Goal: Task Accomplishment & Management: Manage account settings

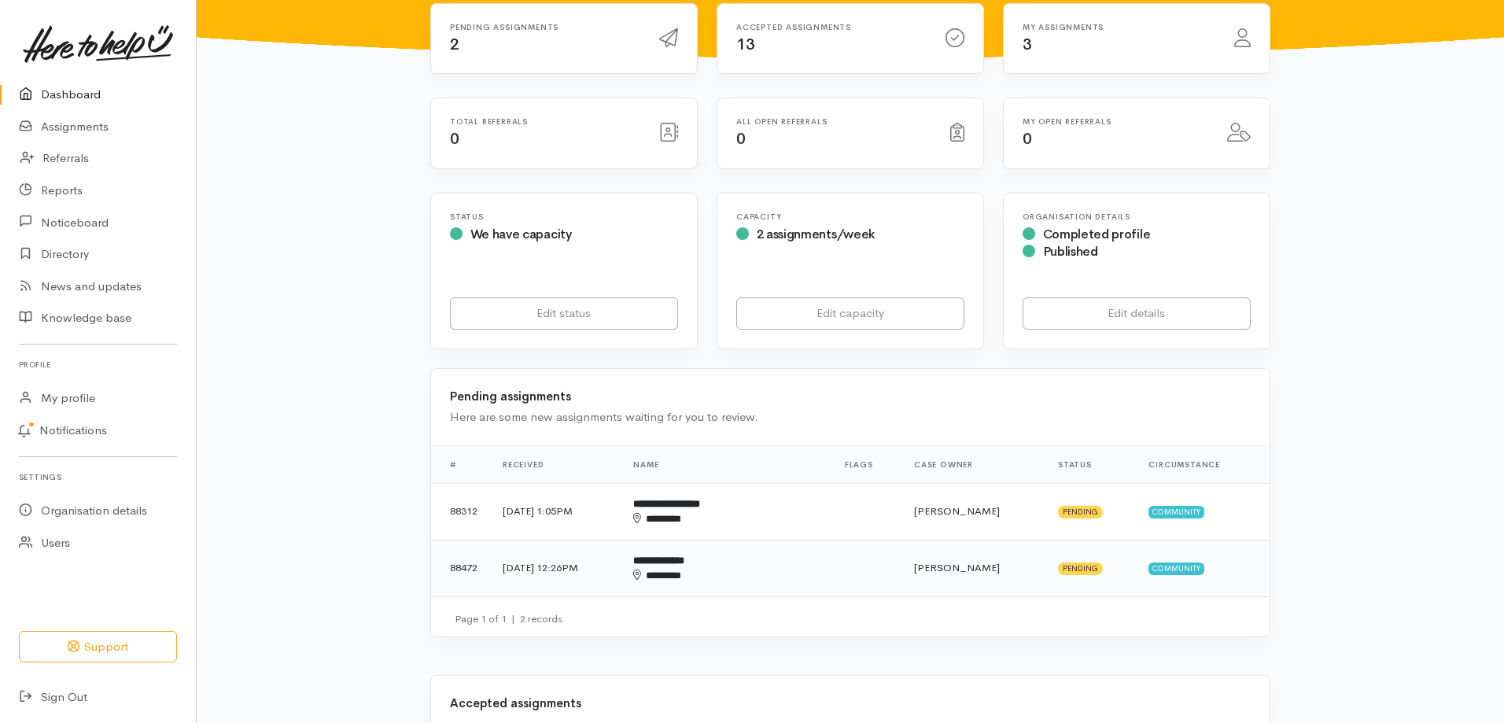
scroll to position [157, 0]
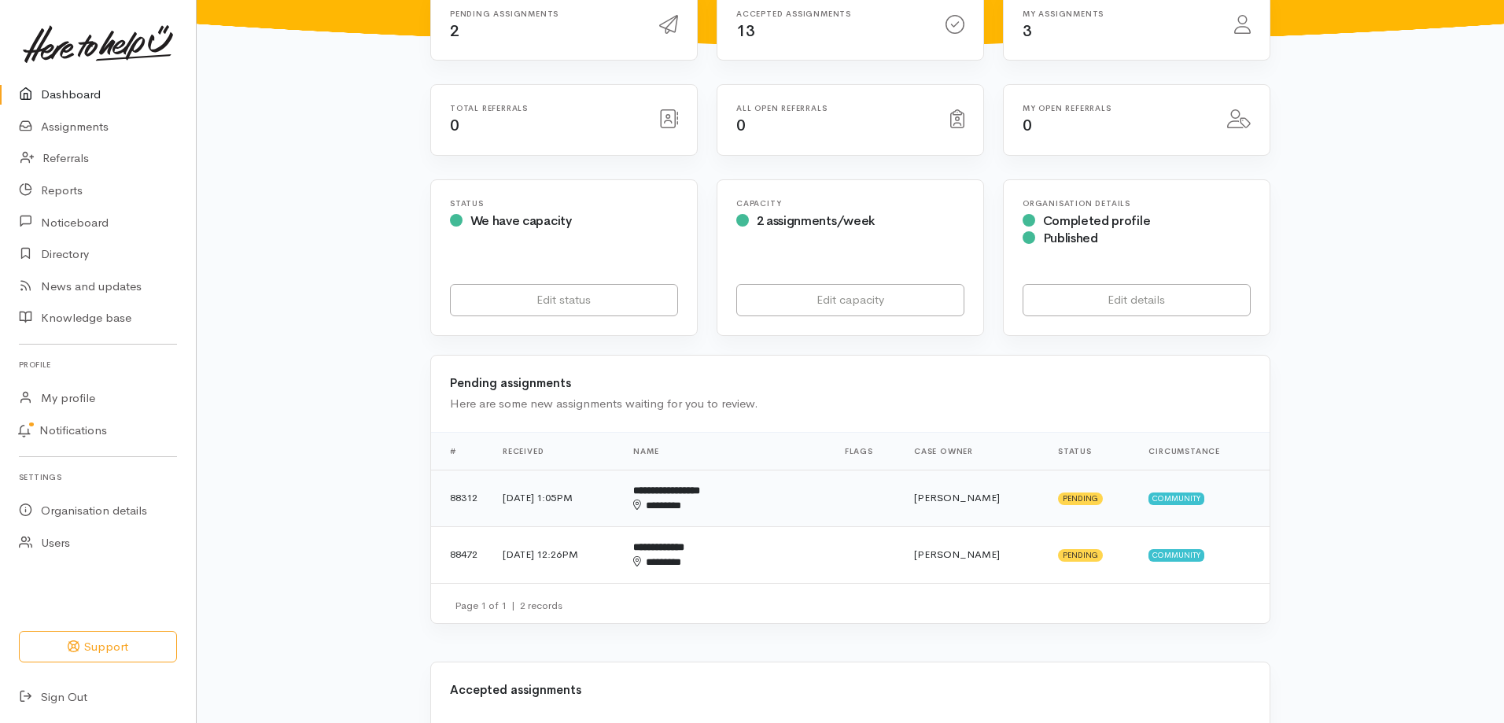
click at [700, 495] on b "**********" at bounding box center [666, 490] width 67 height 10
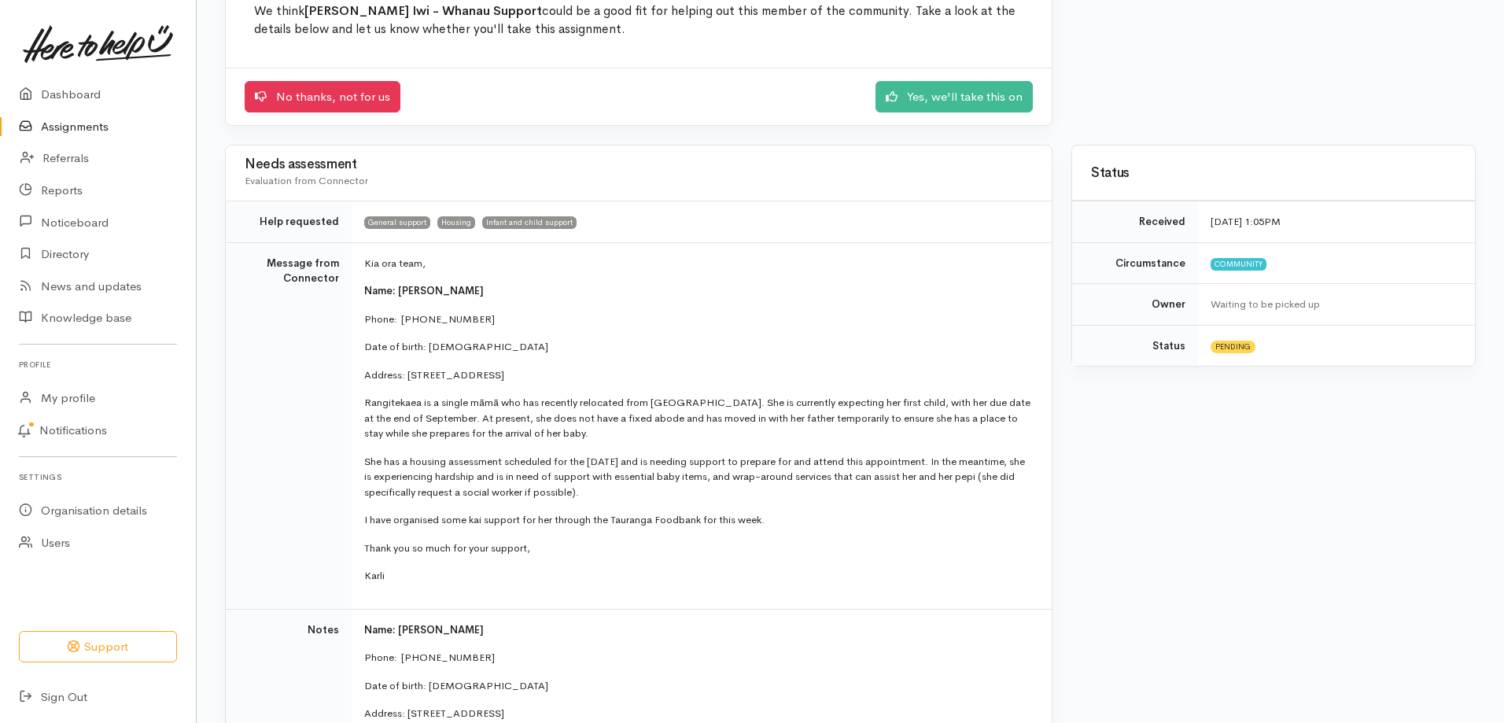
scroll to position [236, 0]
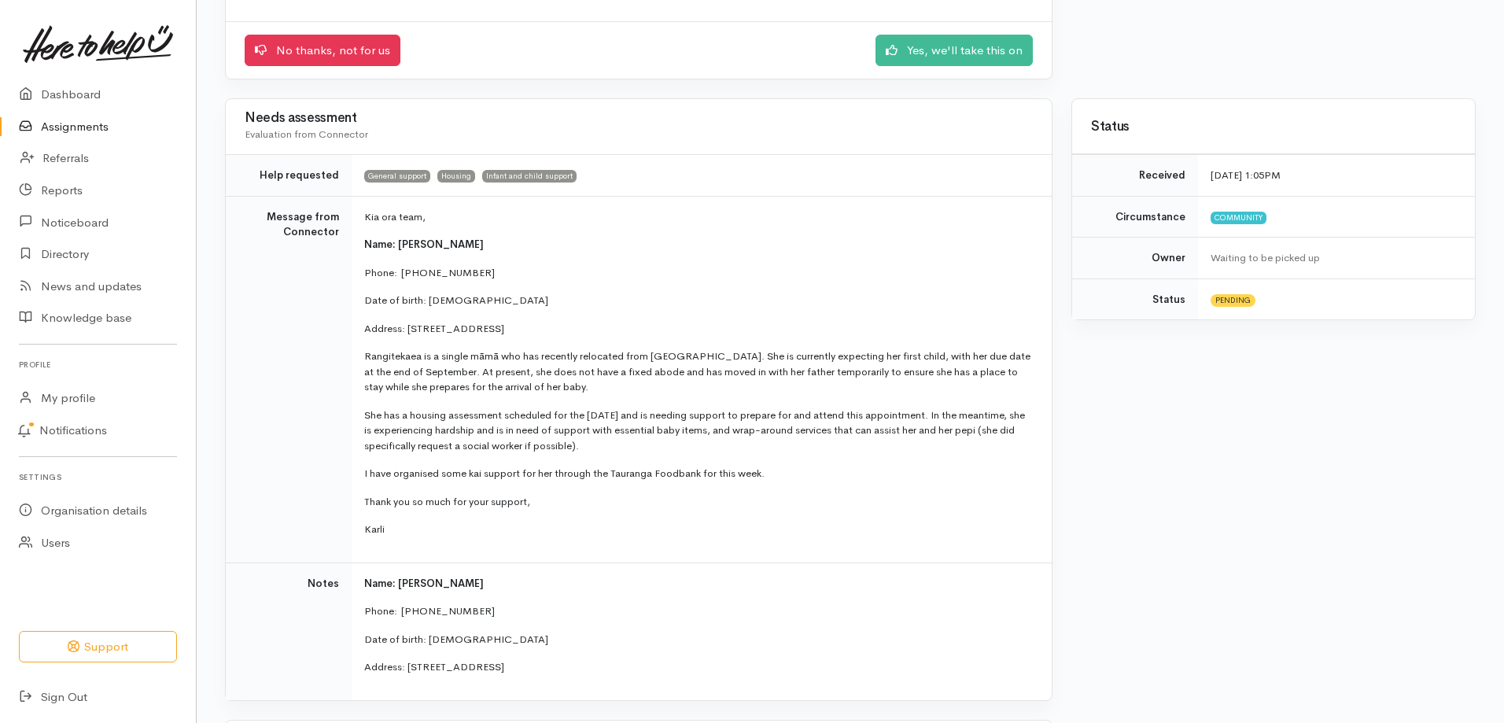
click at [396, 530] on p "Karli" at bounding box center [698, 529] width 668 height 16
drag, startPoint x: 392, startPoint y: 533, endPoint x: 360, endPoint y: 215, distance: 319.3
click at [360, 215] on td "Kia ora team, Name: Rangitekaea Smith Phone:  02108931247 Date of birth: 29/07/…" at bounding box center [702, 379] width 700 height 366
copy td "Kia ora team, Name: Rangitekaea Smith Phone:  02108931247 Date of birth: 29/07/…"
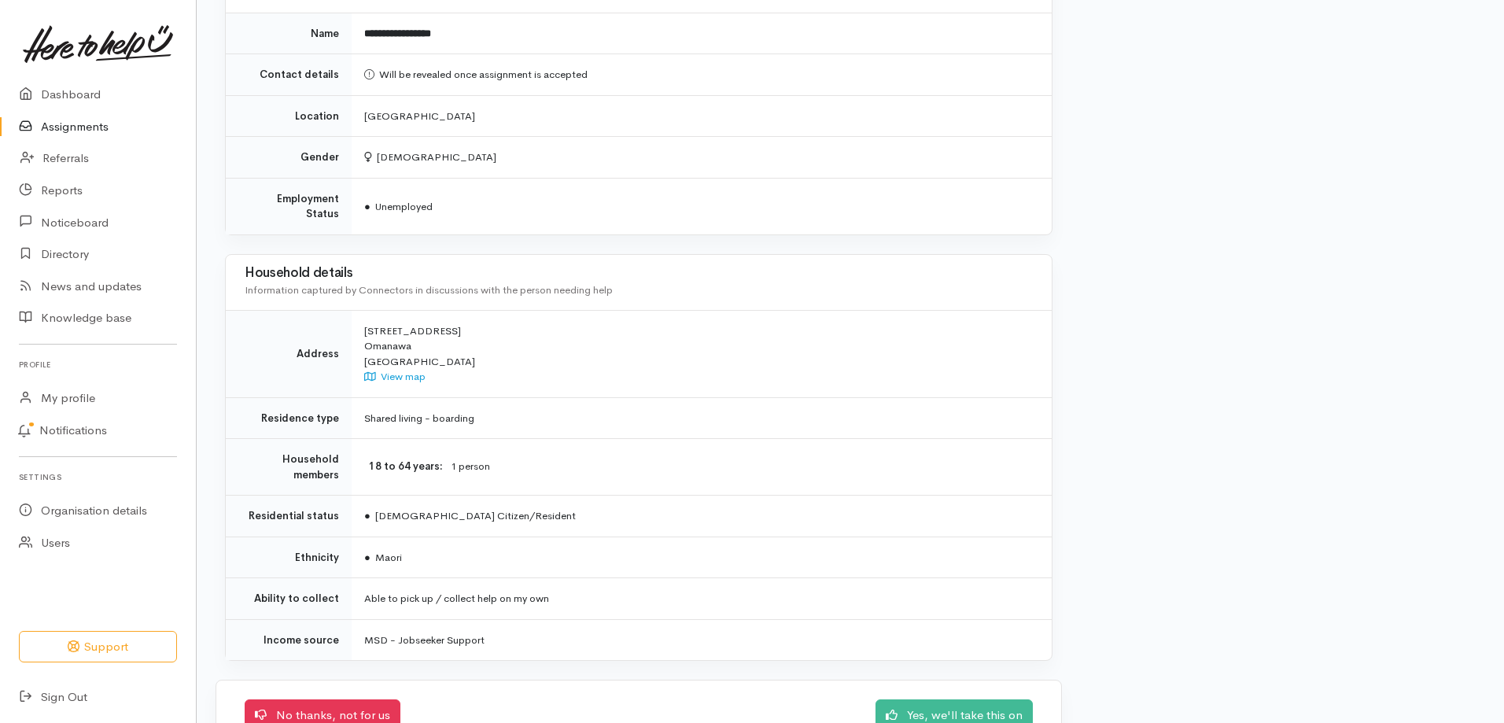
scroll to position [1022, 0]
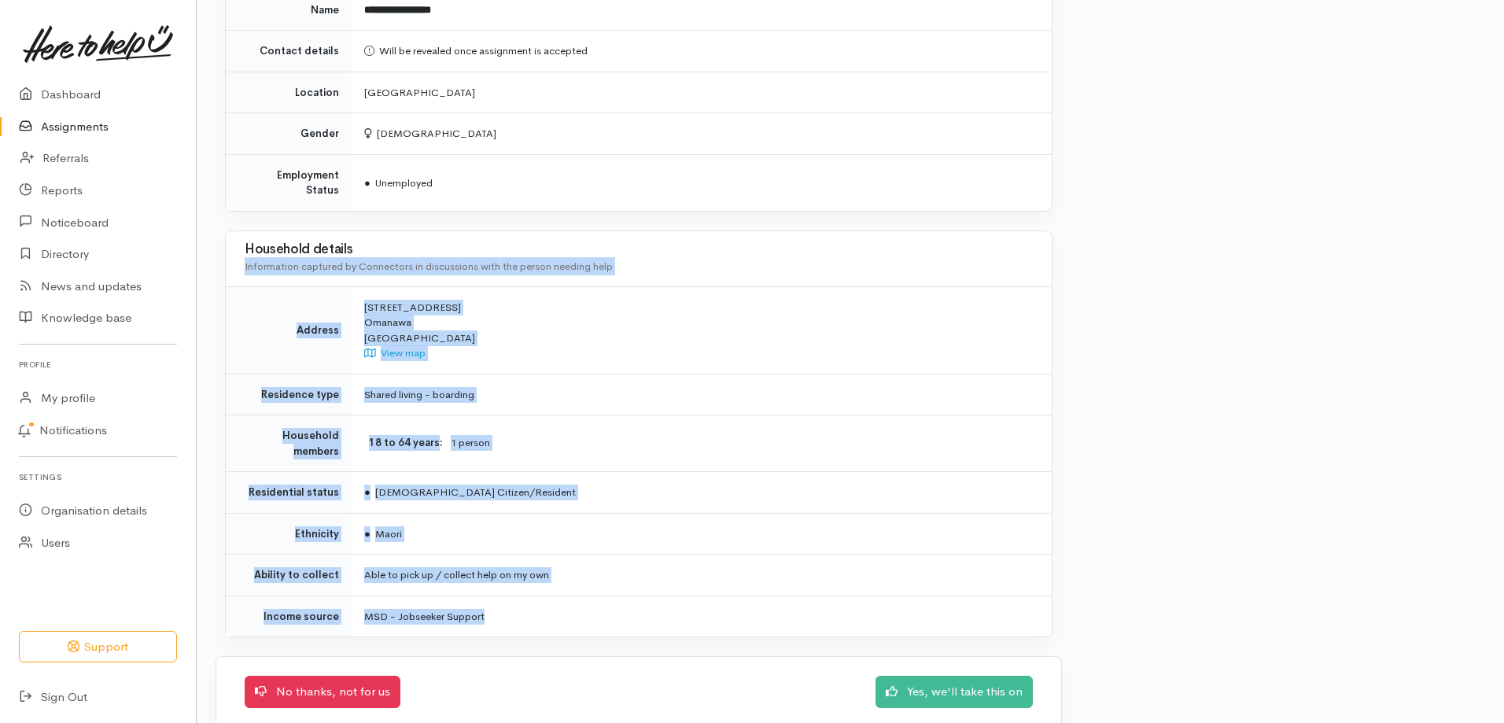
drag, startPoint x: 495, startPoint y: 608, endPoint x: 226, endPoint y: 228, distance: 465.4
click at [226, 230] on div "Household details Information captured by Connectors in discussions with the pe…" at bounding box center [638, 433] width 827 height 407
copy div "Household details Information captured by Connectors in discussions with the pe…"
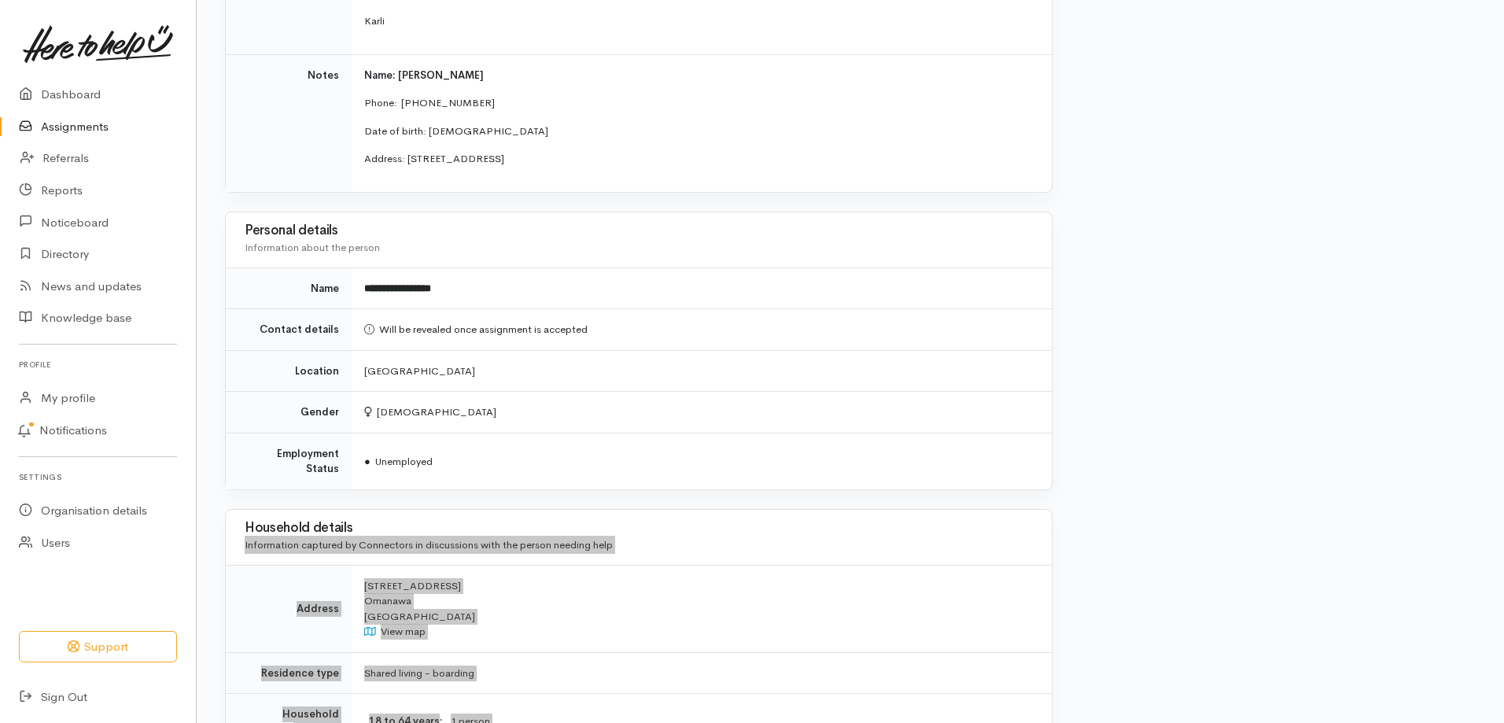
scroll to position [708, 0]
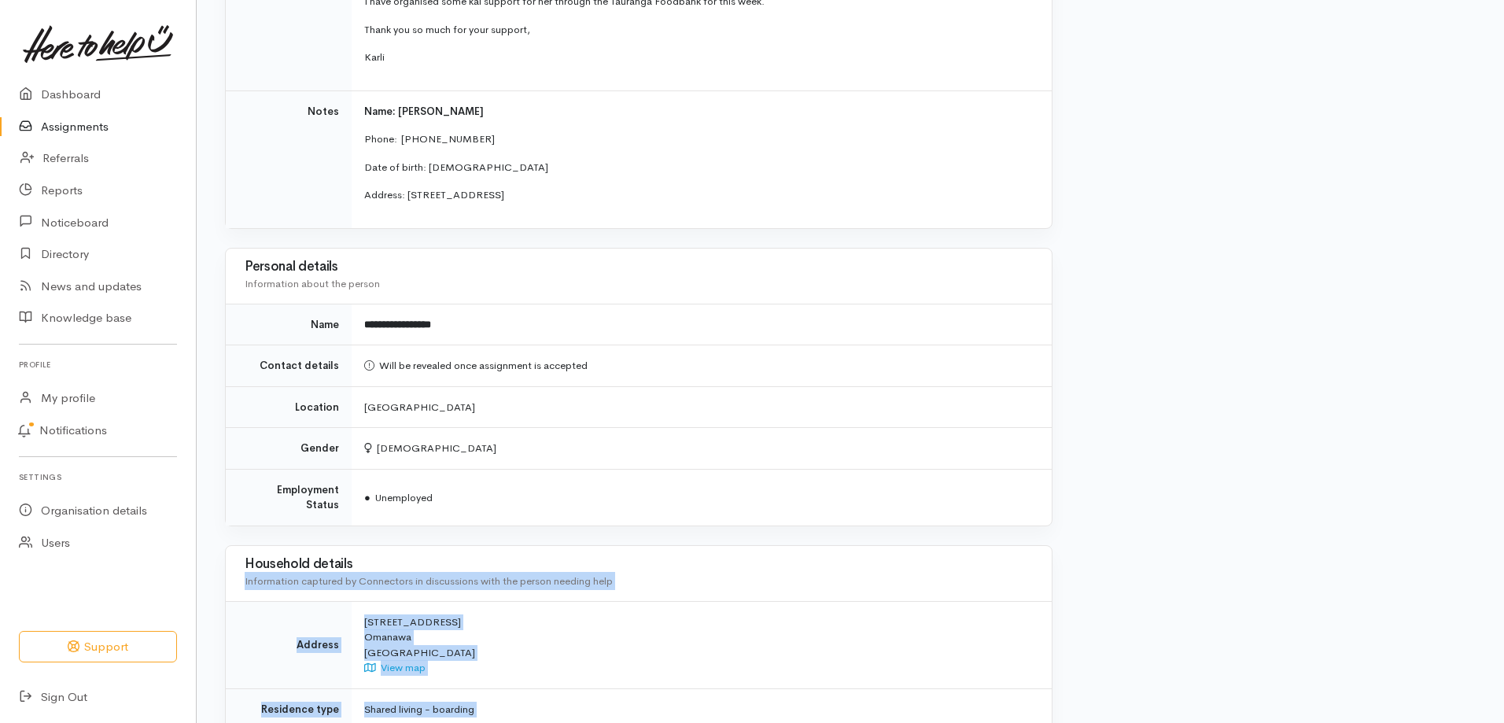
click at [722, 546] on div "Household details Information captured by Connectors in discussions with the pe…" at bounding box center [639, 573] width 826 height 55
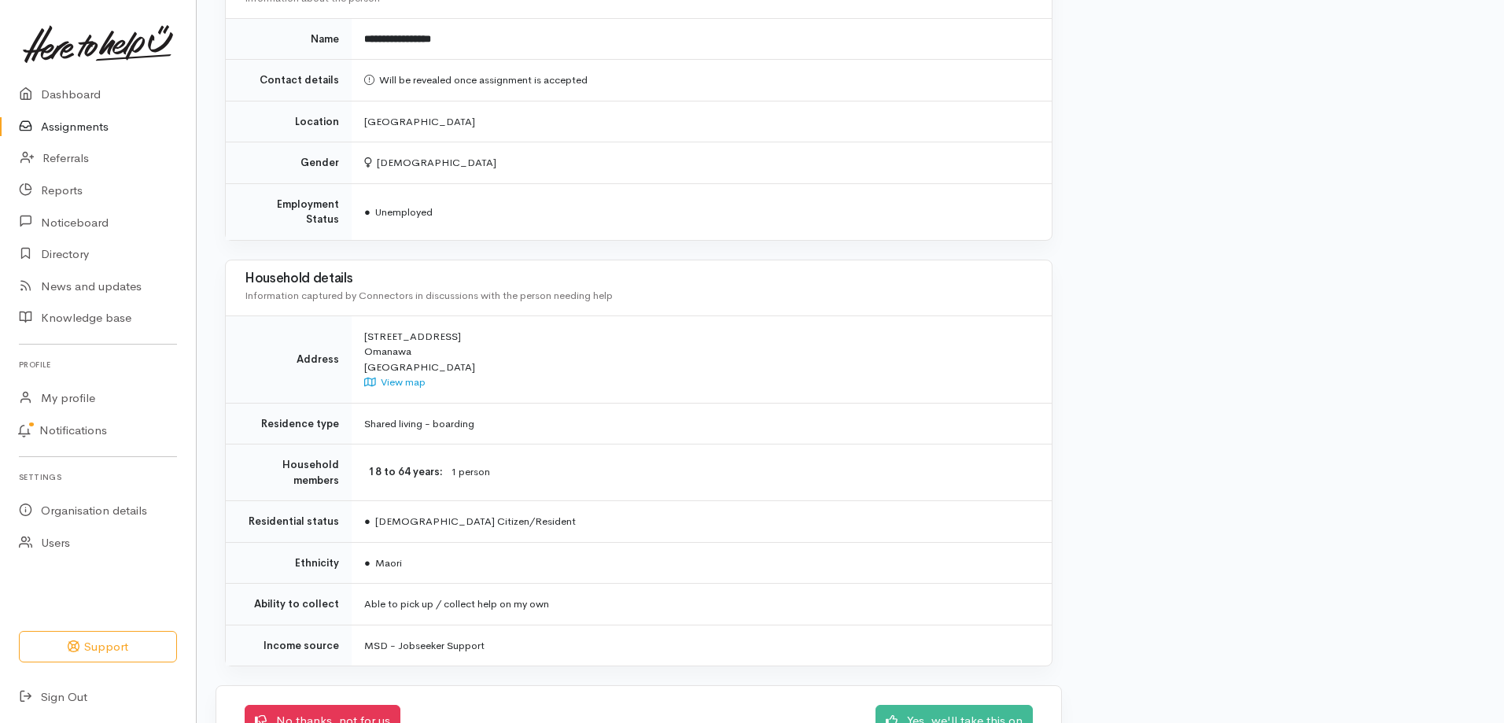
scroll to position [1030, 0]
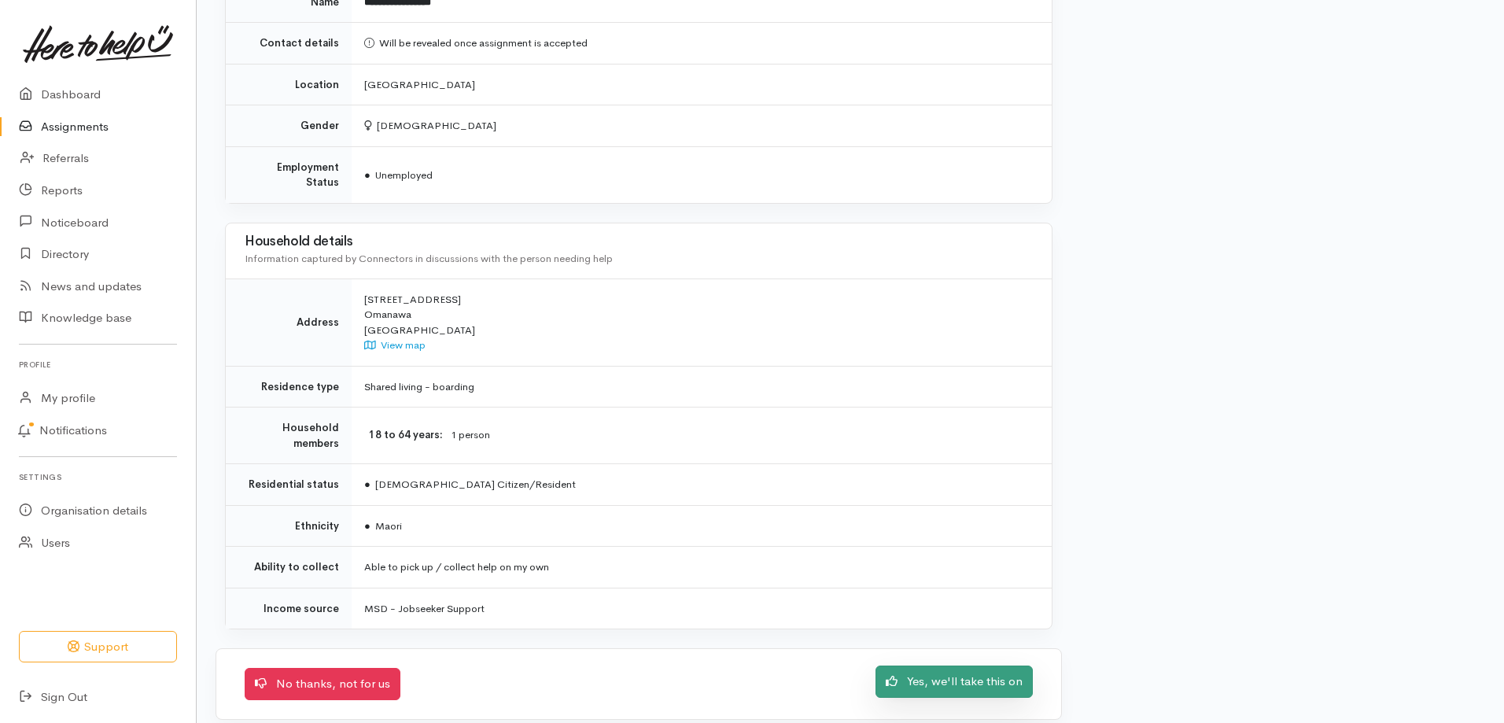
click at [927, 665] on link "Yes, we'll take this on" at bounding box center [953, 681] width 157 height 32
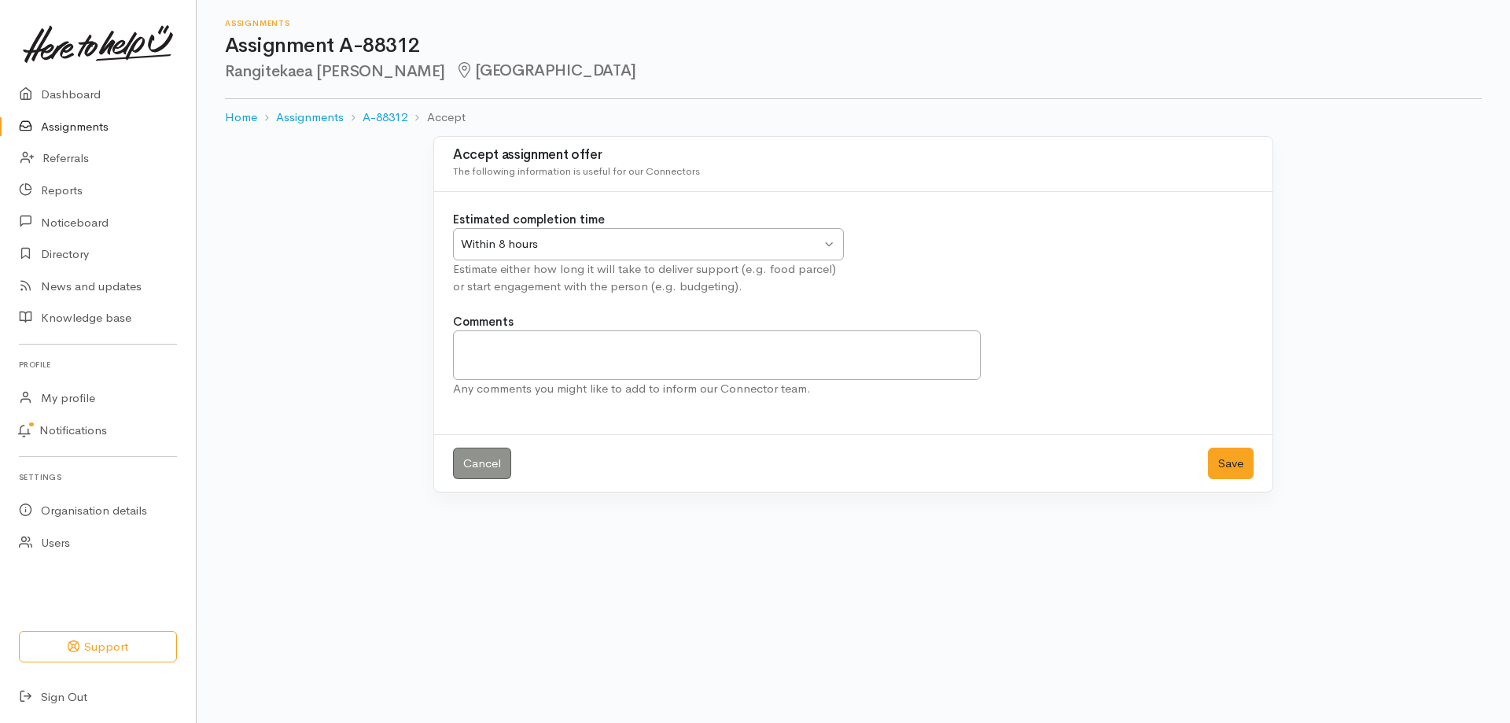
click at [548, 241] on div "Within 8 hours" at bounding box center [641, 244] width 360 height 18
click at [1237, 466] on button "Save" at bounding box center [1231, 463] width 46 height 32
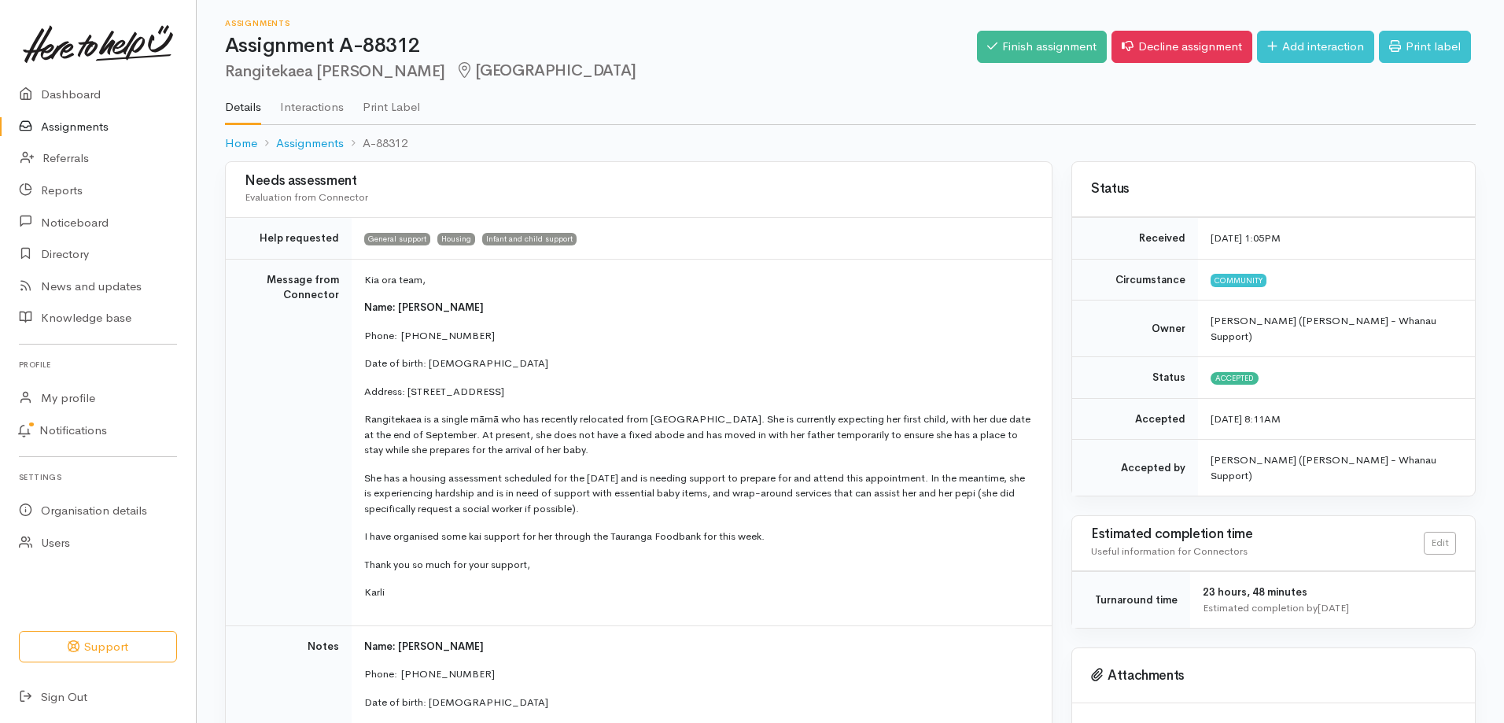
click at [53, 125] on link "Assignments" at bounding box center [98, 127] width 196 height 32
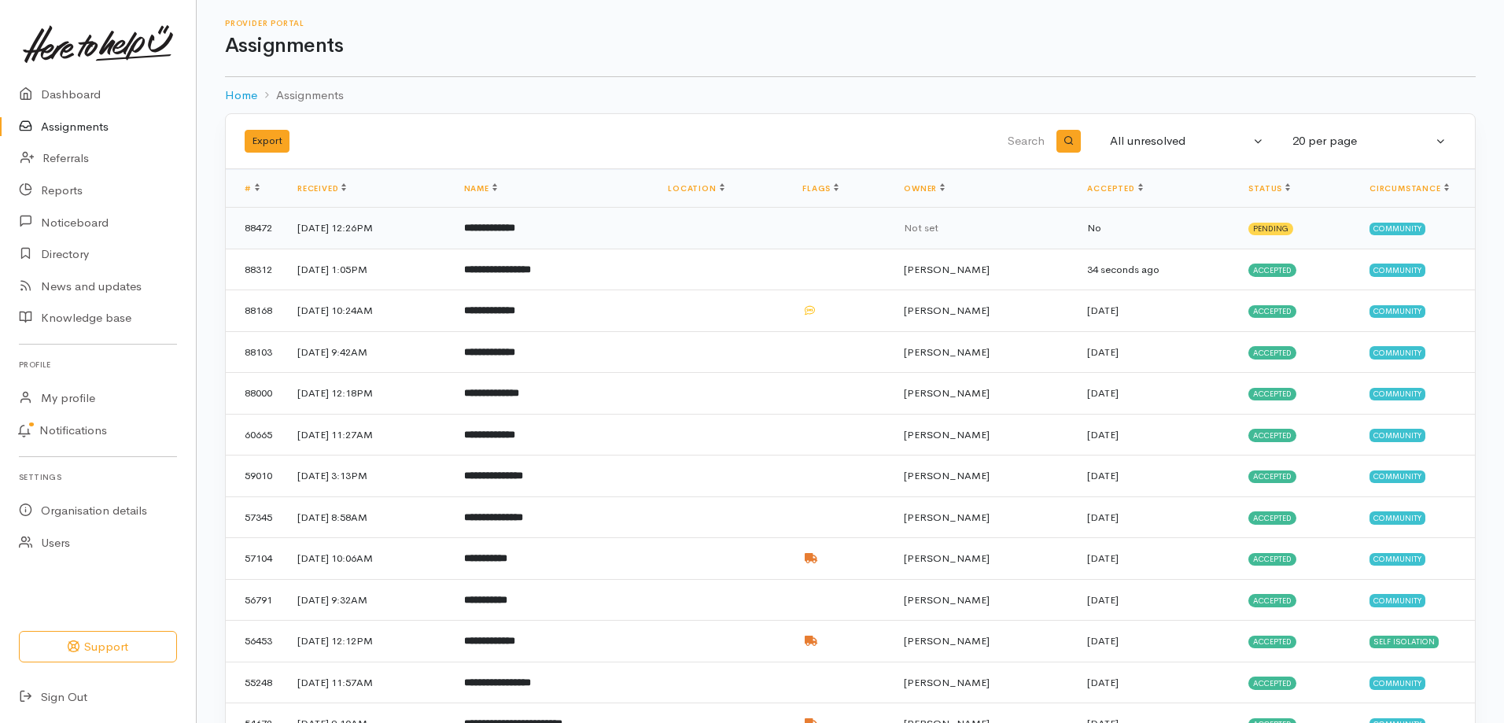
click at [515, 228] on b "**********" at bounding box center [489, 228] width 51 height 10
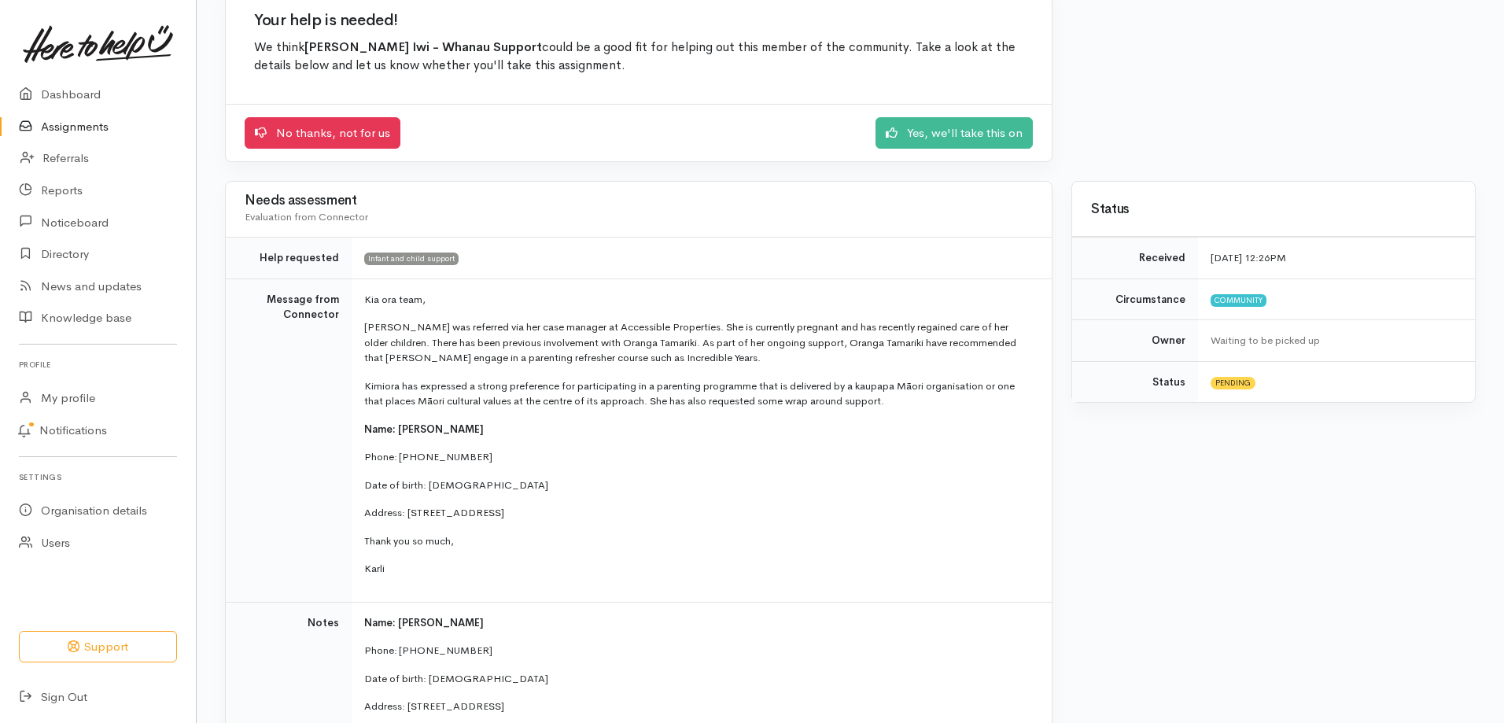
scroll to position [157, 0]
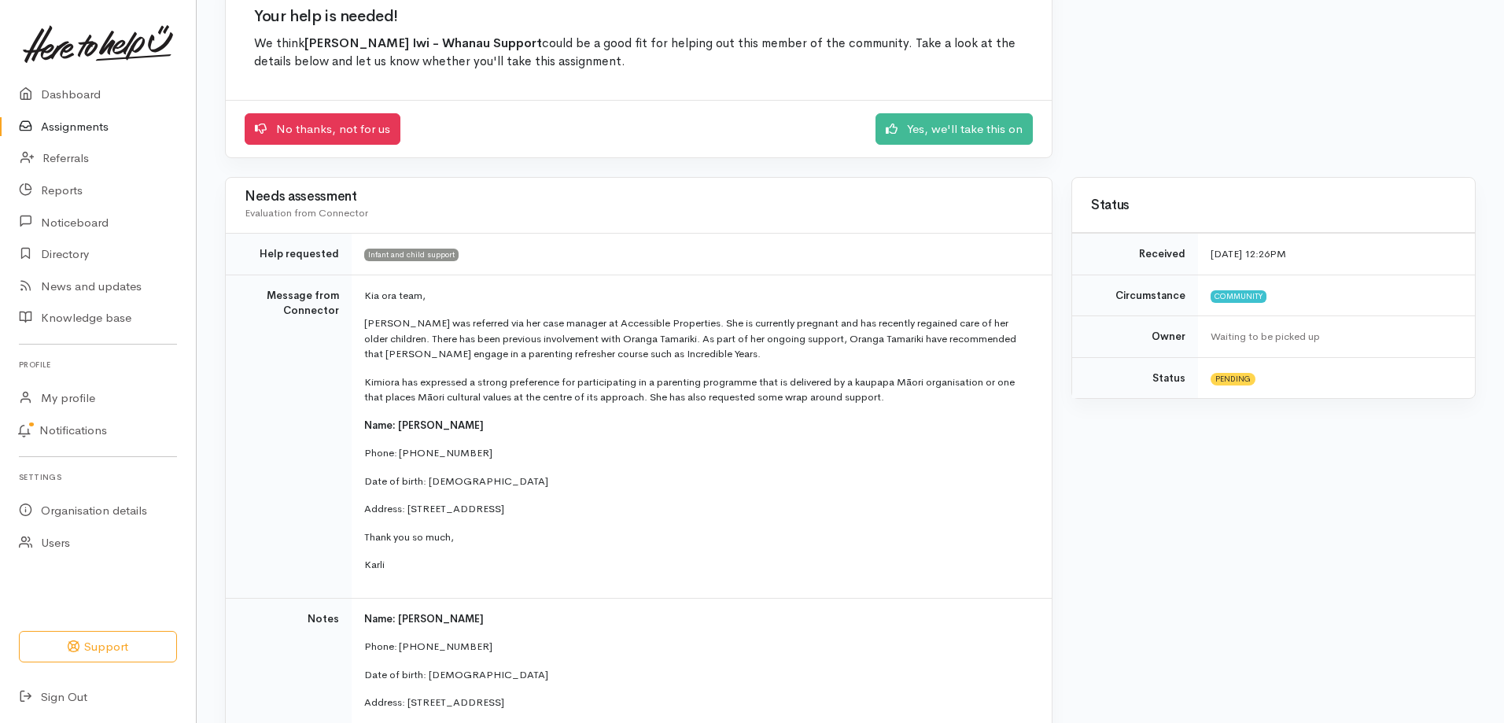
click at [394, 563] on p "Karli" at bounding box center [698, 565] width 668 height 16
click at [392, 565] on p "Karli" at bounding box center [698, 565] width 668 height 16
drag, startPoint x: 396, startPoint y: 560, endPoint x: 358, endPoint y: 295, distance: 267.8
click at [358, 295] on td "Kia ora team, Kimiora was referred via her case manager at Accessible Propertie…" at bounding box center [702, 435] width 700 height 323
copy td "Kia ora team, Kimiora was referred via her case manager at Accessible Propertie…"
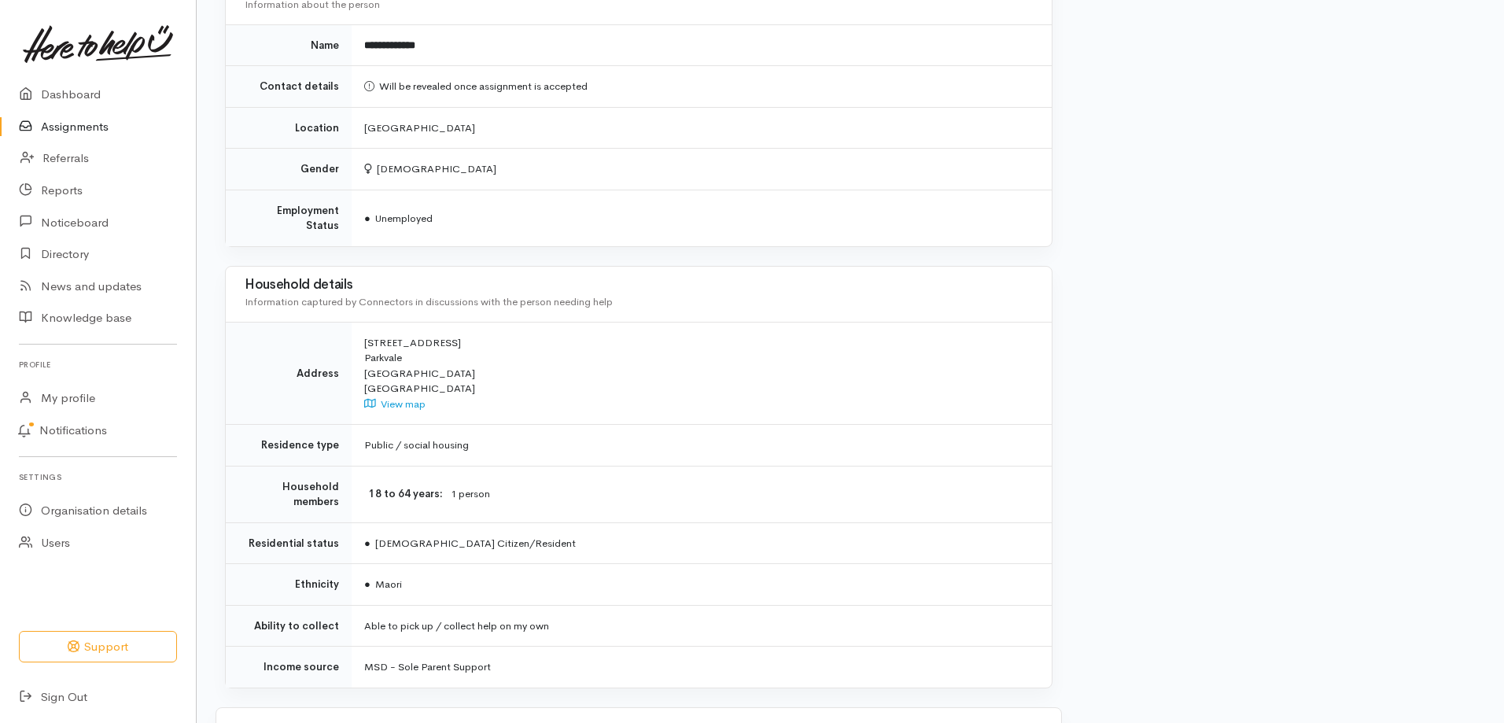
scroll to position [1003, 0]
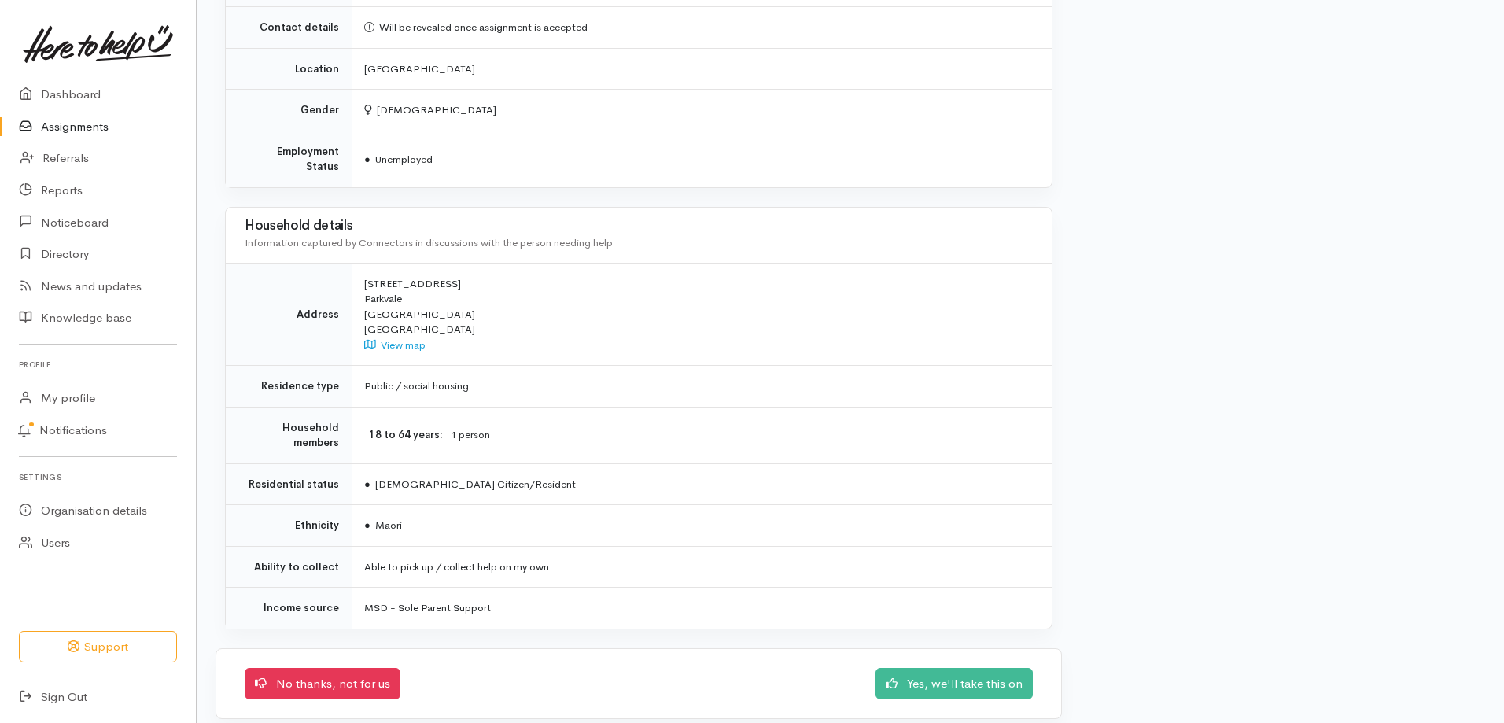
click at [508, 598] on td "MSD - Sole Parent Support" at bounding box center [702, 607] width 700 height 41
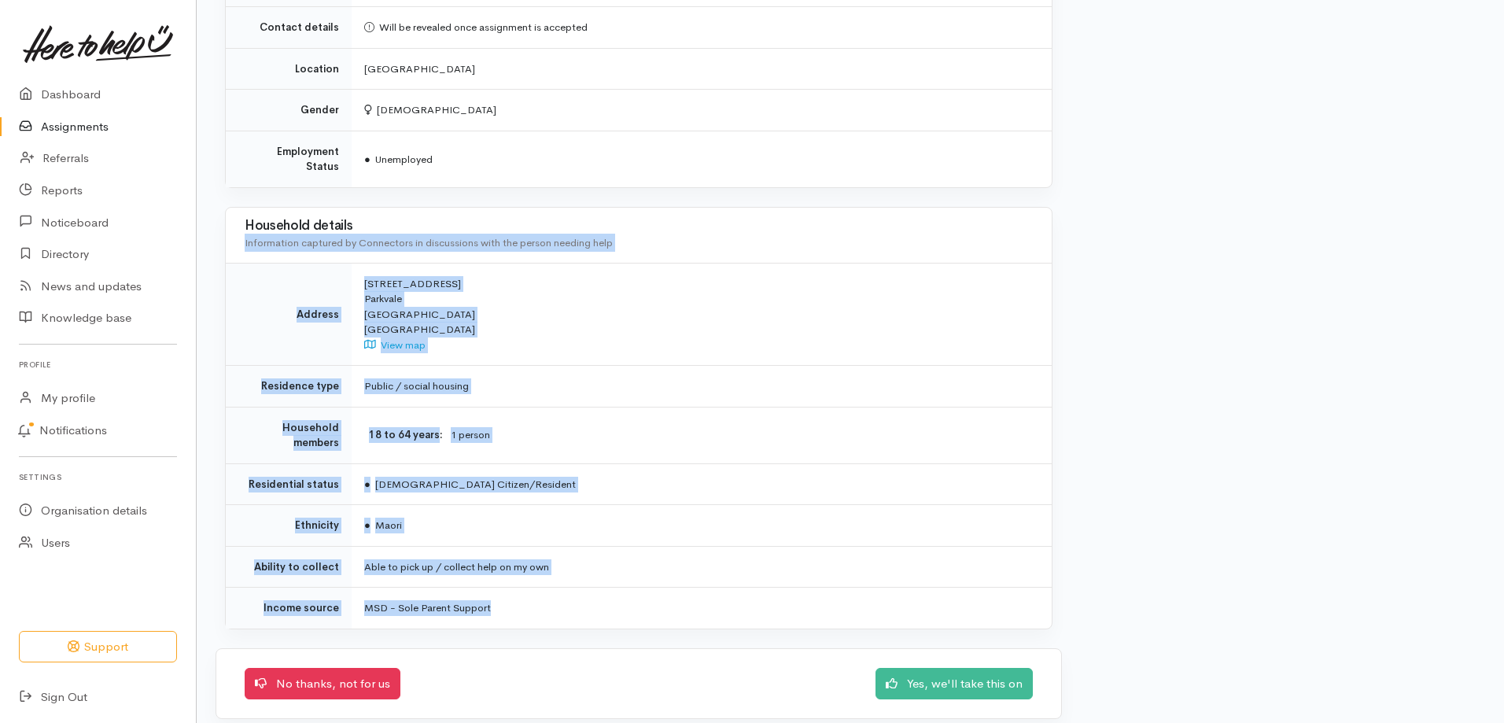
drag, startPoint x: 508, startPoint y: 597, endPoint x: 244, endPoint y: 208, distance: 469.8
click at [244, 208] on div "Household details Information captured by Connectors in discussions with the pe…" at bounding box center [638, 418] width 827 height 422
copy div "Household details Information captured by Connectors in discussions with the pe…"
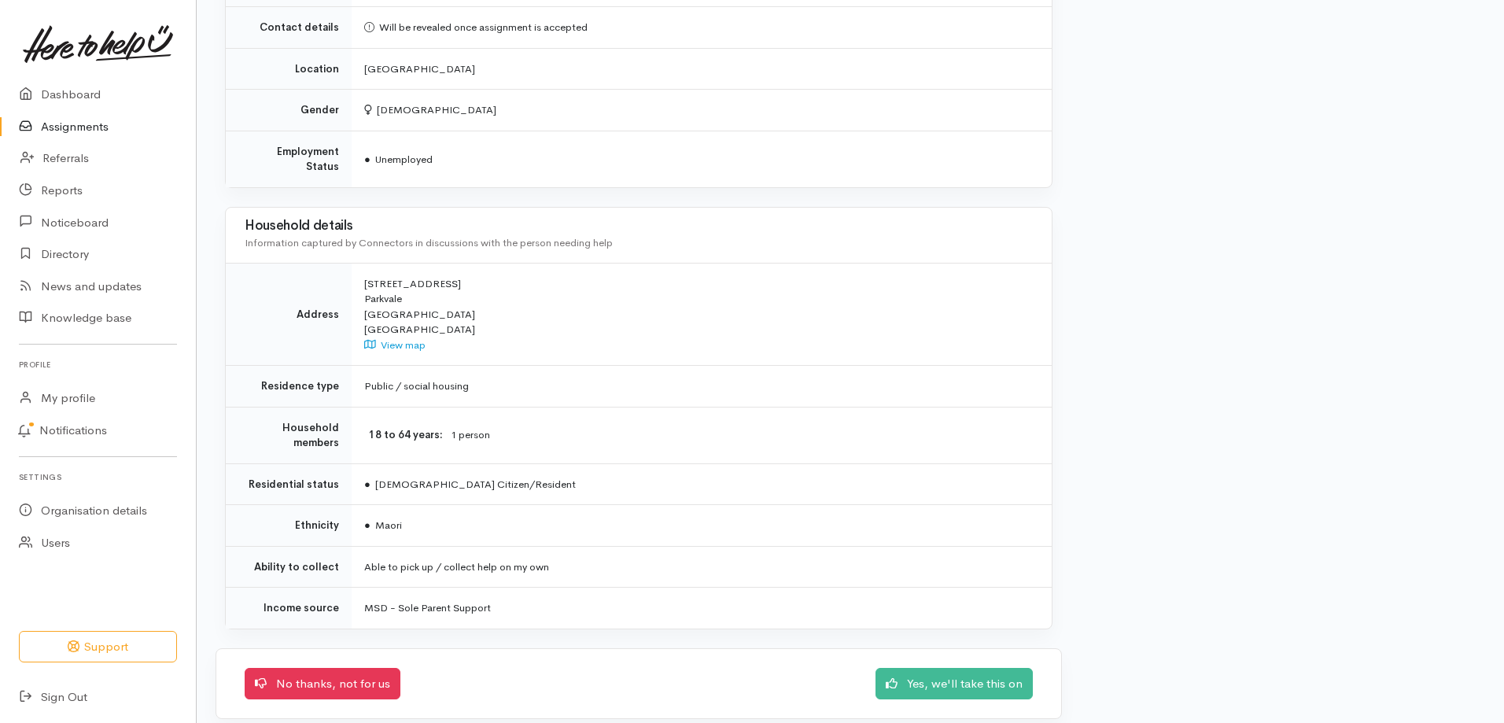
click at [757, 668] on div "No thanks, not for us Yes, we'll take this on" at bounding box center [639, 684] width 788 height 32
click at [935, 672] on link "Yes, we'll take this on" at bounding box center [953, 681] width 157 height 32
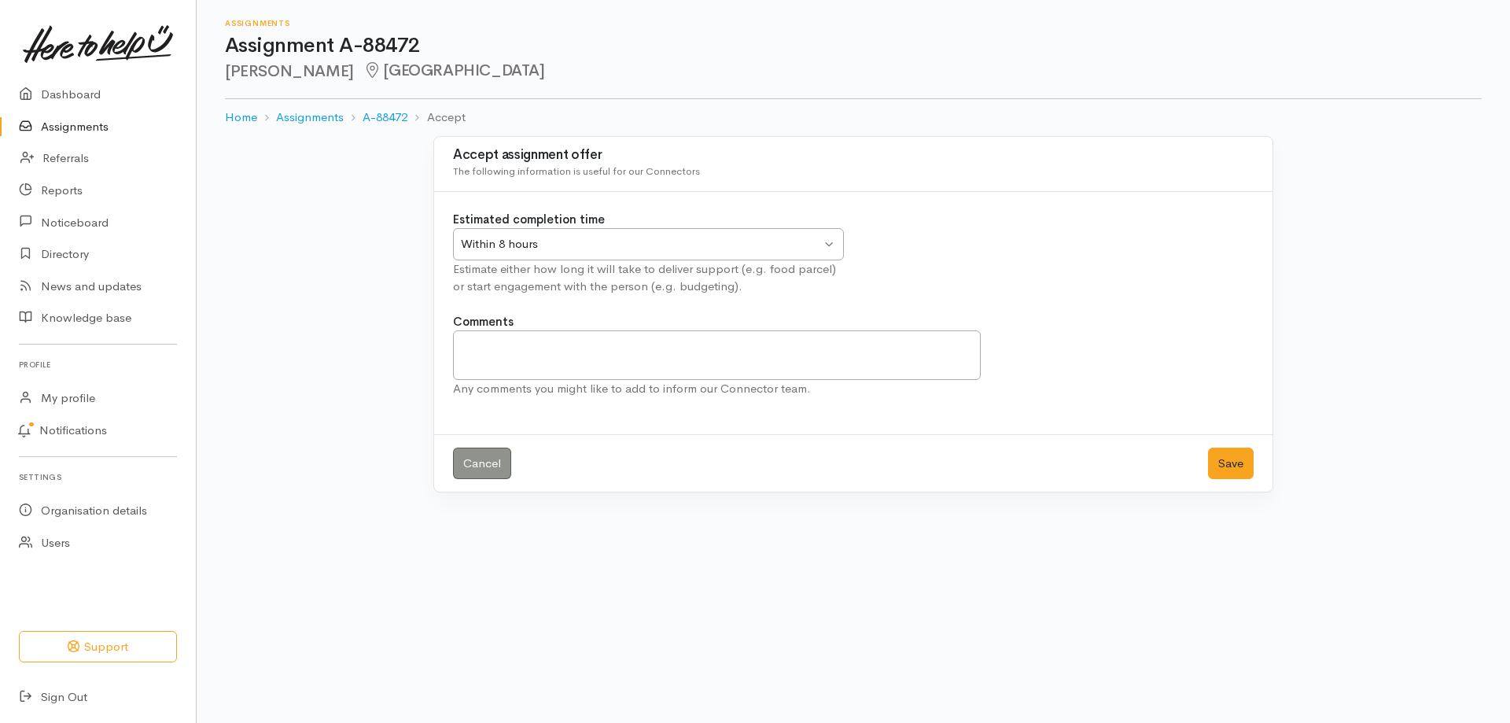
click at [606, 241] on div "Within 8 hours" at bounding box center [641, 244] width 360 height 18
click at [1220, 463] on button "Save" at bounding box center [1231, 463] width 46 height 32
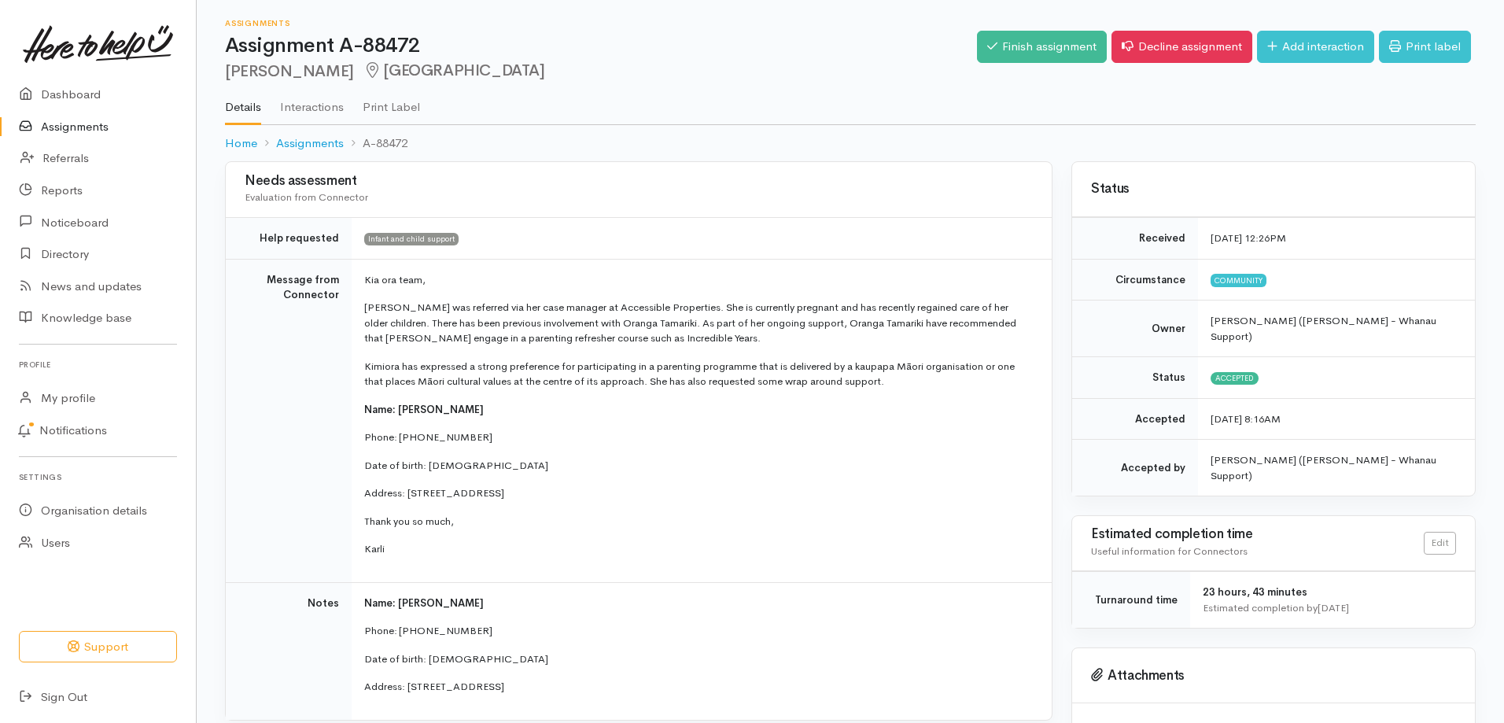
click at [55, 127] on link "Assignments" at bounding box center [98, 127] width 196 height 32
